Goal: Transaction & Acquisition: Purchase product/service

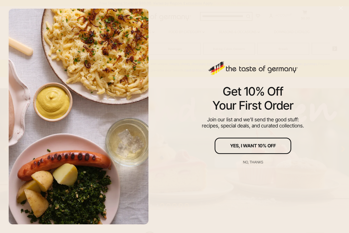
click at [253, 161] on div "No, thanks" at bounding box center [253, 163] width 20 height 4
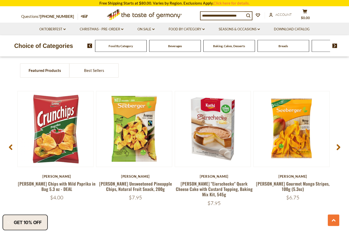
scroll to position [361, 0]
click at [220, 157] on link at bounding box center [213, 129] width 64 height 64
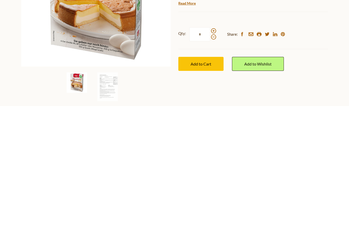
scroll to position [44, 0]
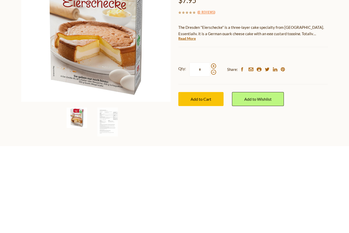
click at [188, 123] on link "Read More" at bounding box center [186, 125] width 17 height 5
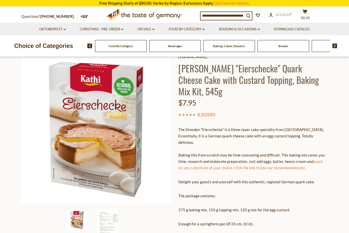
scroll to position [0, 0]
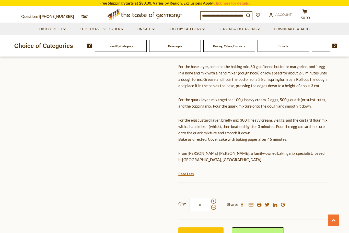
click at [203, 233] on span "Add to Cart" at bounding box center [200, 235] width 21 height 5
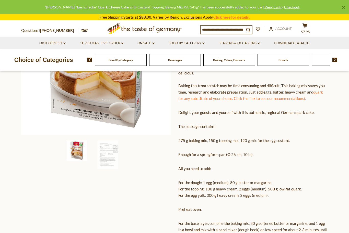
scroll to position [111, 0]
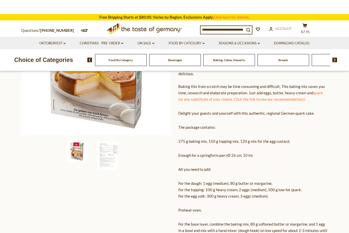
click at [113, 41] on link "Christmas - PRE-ORDER dropdown_arrow" at bounding box center [102, 44] width 44 height 6
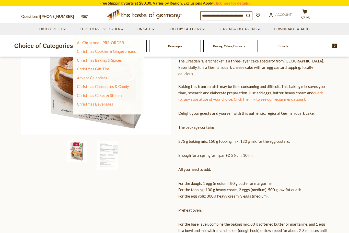
click at [117, 42] on link "All Christmas - PRE-ORDER" at bounding box center [100, 42] width 47 height 5
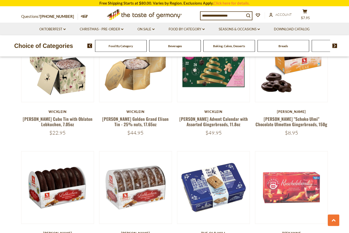
scroll to position [429, 0]
click at [298, 121] on link "Weiss "Schoko Ulmi" Chocolate Ulmetten Gingerbreads, 150g" at bounding box center [291, 122] width 72 height 12
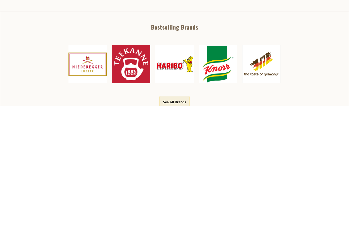
click at [205, 86] on button "Pre-order" at bounding box center [199, 84] width 42 height 14
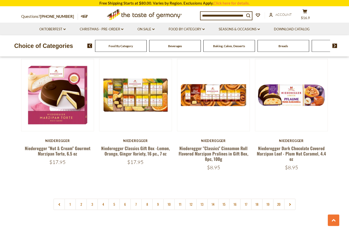
scroll to position [1149, 0]
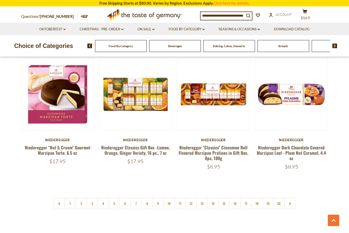
click at [289, 203] on icon at bounding box center [289, 204] width 3 height 3
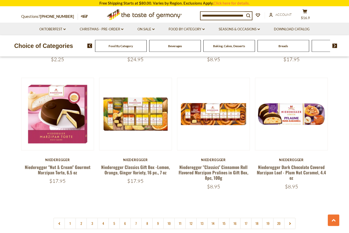
scroll to position [1132, 0]
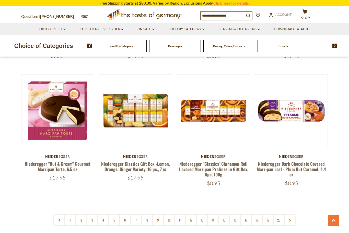
click at [291, 215] on link at bounding box center [289, 220] width 11 height 11
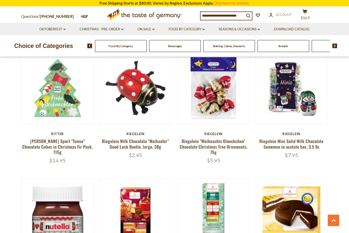
scroll to position [902, 0]
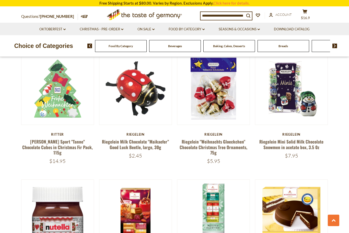
click at [148, 31] on link "On Sale dropdown_arrow" at bounding box center [145, 30] width 17 height 6
click at [147, 42] on link "All On Sale" at bounding box center [144, 42] width 18 height 5
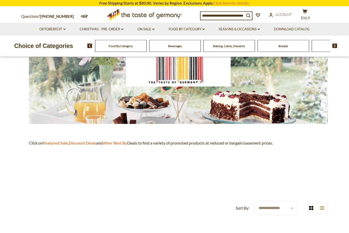
scroll to position [31, 0]
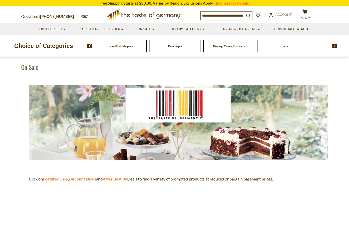
click at [125, 178] on strong "After Best By" at bounding box center [115, 179] width 25 height 5
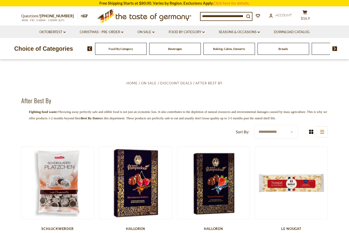
click at [151, 83] on span "On Sale" at bounding box center [149, 83] width 16 height 4
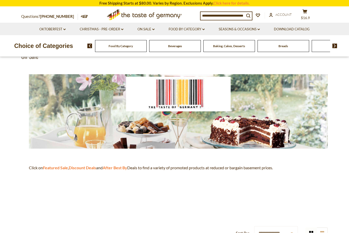
scroll to position [50, 0]
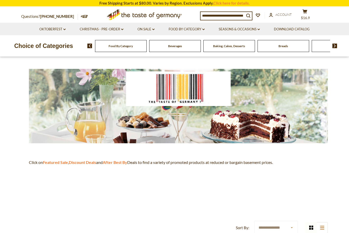
click at [60, 162] on strong "Featured Sale" at bounding box center [55, 162] width 25 height 5
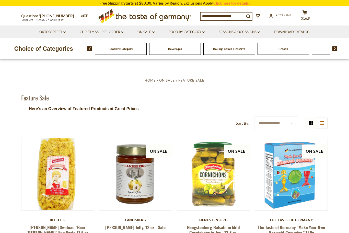
click at [170, 79] on span "On Sale" at bounding box center [167, 80] width 16 height 4
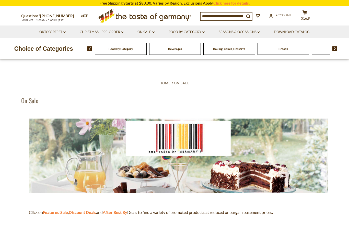
click at [91, 212] on strong "Discount Deals" at bounding box center [82, 212] width 27 height 5
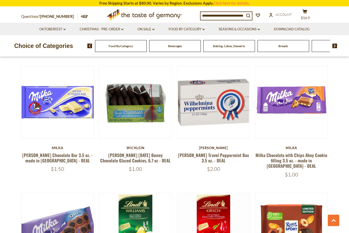
scroll to position [957, 0]
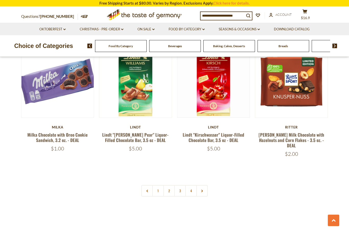
click at [206, 185] on link at bounding box center [201, 190] width 11 height 11
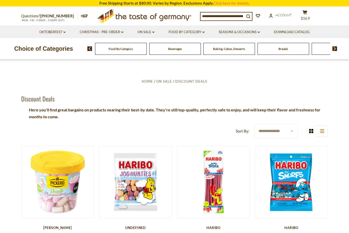
click at [125, 48] on div "Beverages" at bounding box center [121, 49] width 52 height 12
click at [196, 33] on link "Food By Category dropdown_arrow" at bounding box center [187, 32] width 36 height 6
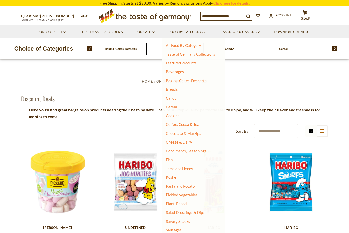
click at [196, 133] on link "Chocolate & Marzipan" at bounding box center [185, 133] width 38 height 5
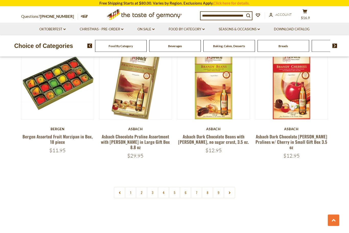
scroll to position [1177, 0]
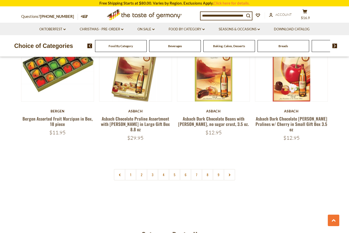
click at [230, 174] on icon at bounding box center [229, 175] width 3 height 3
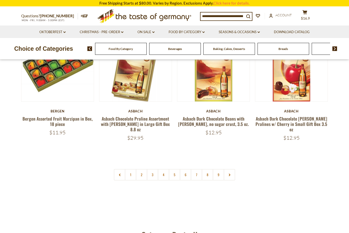
scroll to position [14, 0]
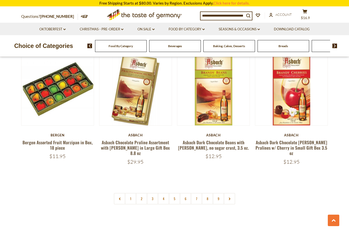
click at [232, 193] on link at bounding box center [229, 198] width 11 height 11
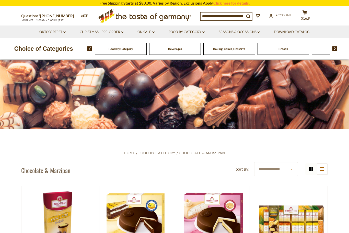
scroll to position [17, 0]
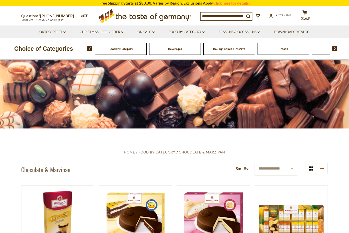
click at [187, 34] on link "Food By Category dropdown_arrow" at bounding box center [187, 32] width 36 height 6
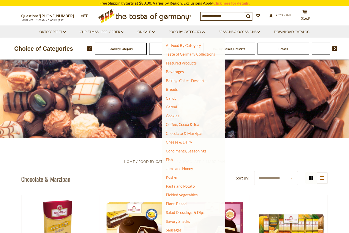
scroll to position [0, 0]
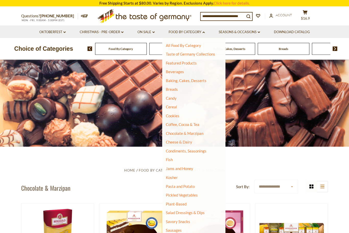
click at [170, 98] on link "Candy" at bounding box center [171, 98] width 11 height 5
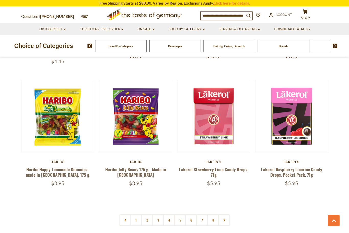
click at [225, 219] on icon at bounding box center [223, 220] width 3 height 3
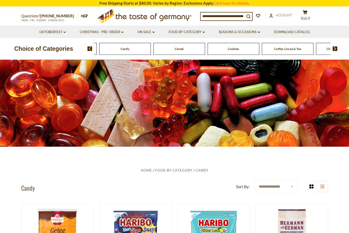
click at [88, 50] on img at bounding box center [89, 48] width 5 height 5
click at [335, 49] on img at bounding box center [334, 48] width 5 height 5
click at [336, 48] on img at bounding box center [334, 48] width 5 height 5
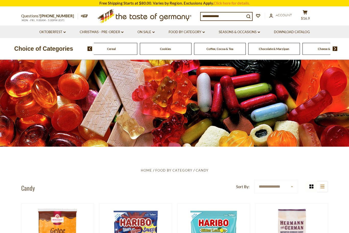
click at [91, 50] on img at bounding box center [89, 48] width 5 height 5
click at [89, 49] on img at bounding box center [89, 48] width 5 height 5
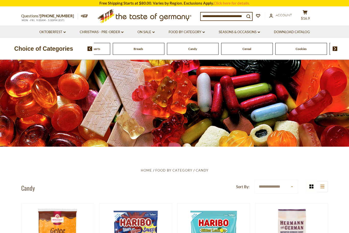
click at [88, 50] on img at bounding box center [89, 48] width 5 height 5
click at [228, 16] on input at bounding box center [222, 16] width 44 height 7
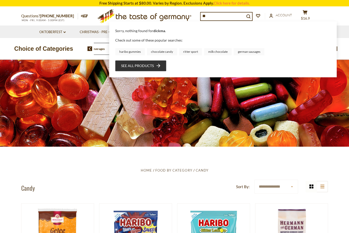
type input "*"
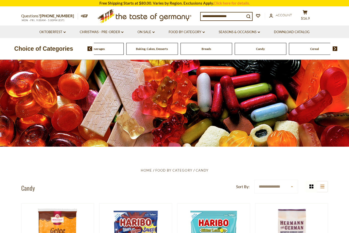
click at [283, 16] on span "Account" at bounding box center [283, 15] width 16 height 4
